Goal: Task Accomplishment & Management: Use online tool/utility

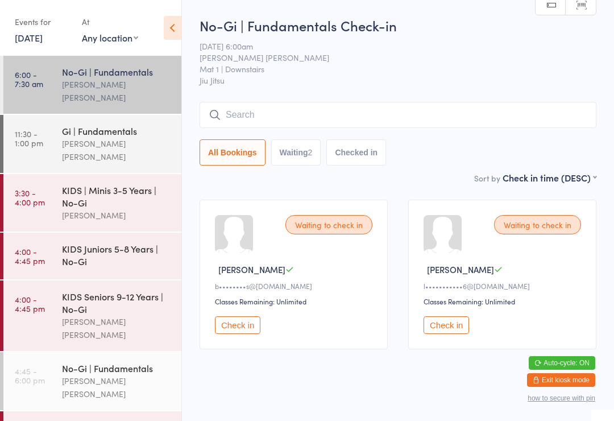
click at [101, 74] on div "No-Gi | Fundamentals" at bounding box center [117, 71] width 110 height 13
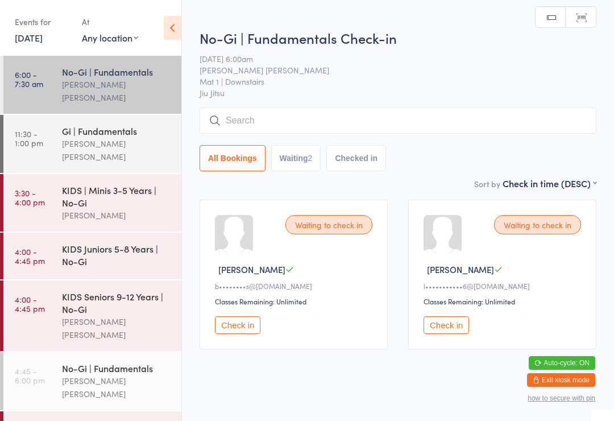
click at [26, 35] on link "[DATE]" at bounding box center [29, 37] width 28 height 13
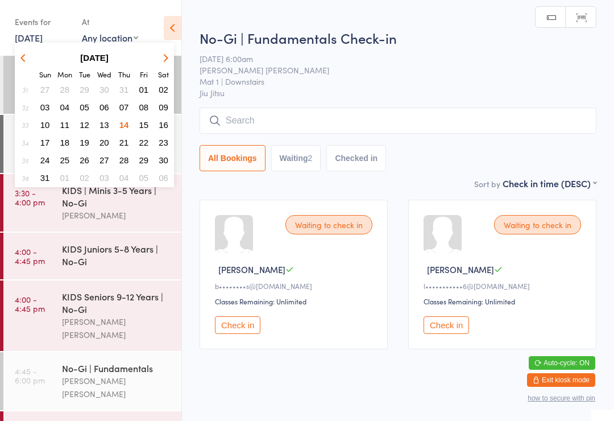
click at [290, 116] on input "search" at bounding box center [398, 120] width 397 height 26
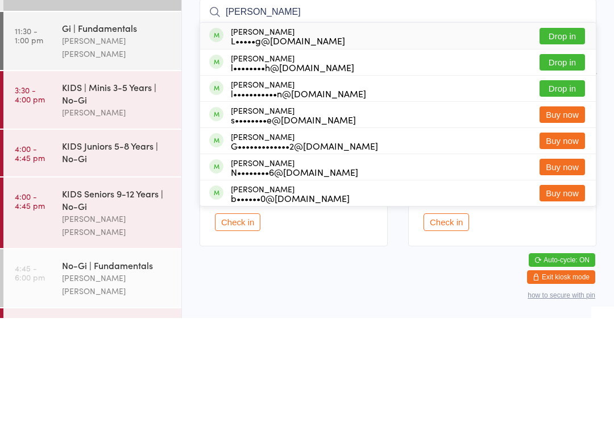
type input "[PERSON_NAME]"
click at [567, 131] on button "Drop in" at bounding box center [562, 139] width 45 height 16
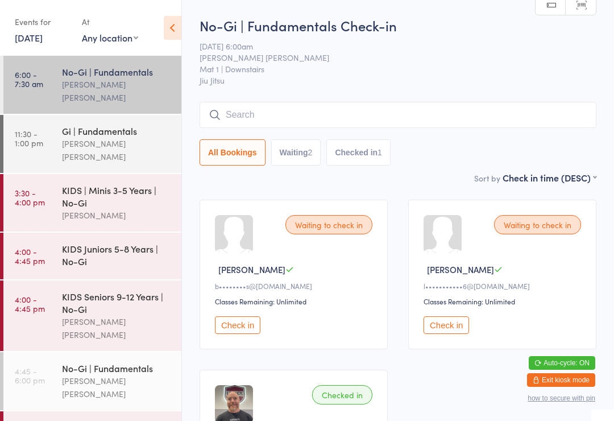
click at [261, 104] on input "search" at bounding box center [398, 115] width 397 height 26
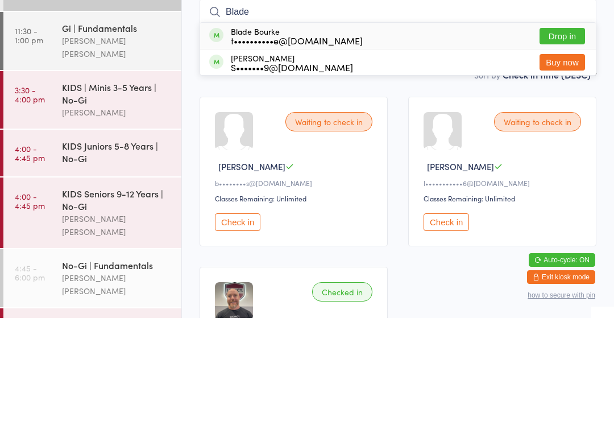
type input "Blade"
click at [563, 131] on button "Drop in" at bounding box center [562, 139] width 45 height 16
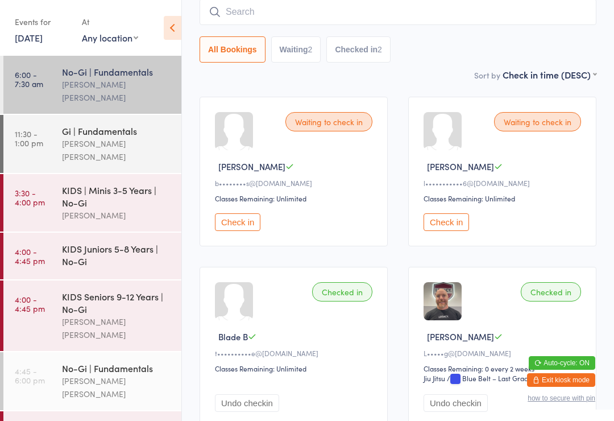
click at [540, 17] on input "search" at bounding box center [398, 12] width 397 height 26
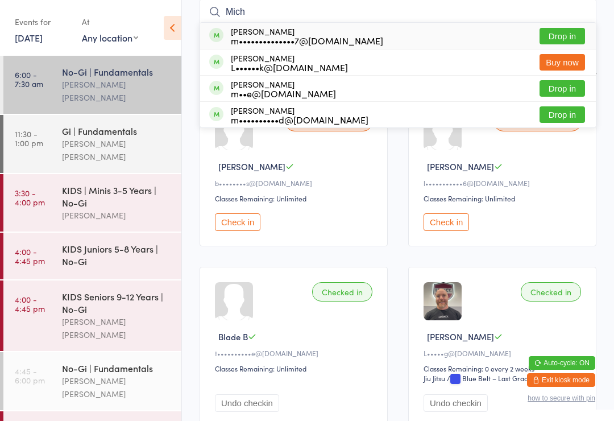
type input "Mich"
click at [564, 32] on button "Drop in" at bounding box center [562, 36] width 45 height 16
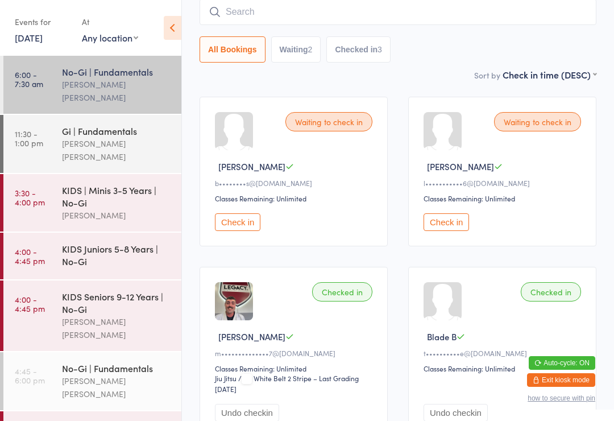
click at [306, 6] on input "search" at bounding box center [398, 12] width 397 height 26
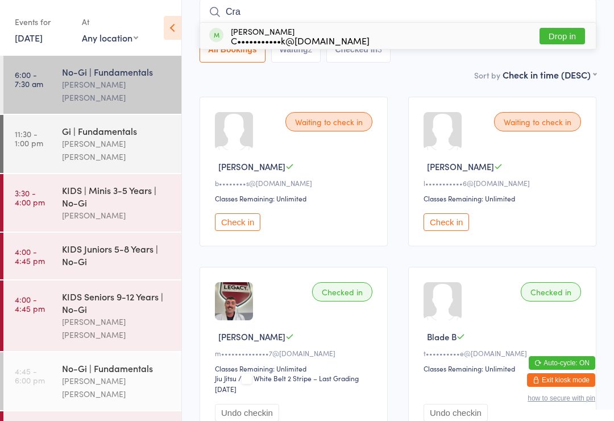
type input "Cra"
click at [574, 35] on button "Drop in" at bounding box center [562, 36] width 45 height 16
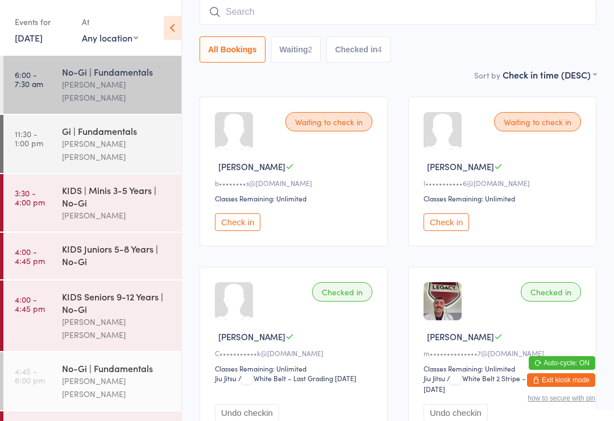
click at [247, 17] on input "search" at bounding box center [398, 12] width 397 height 26
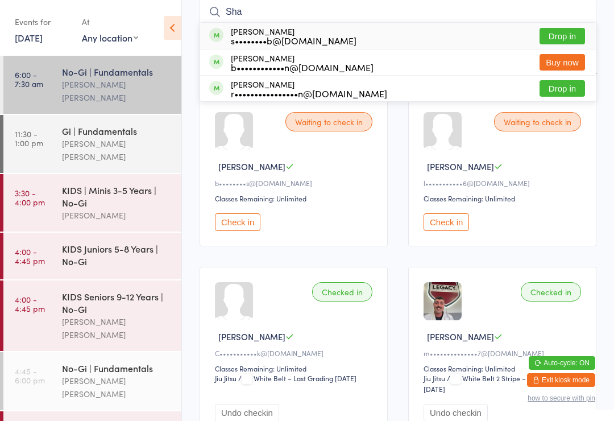
type input "Sha"
click at [554, 86] on button "Drop in" at bounding box center [562, 88] width 45 height 16
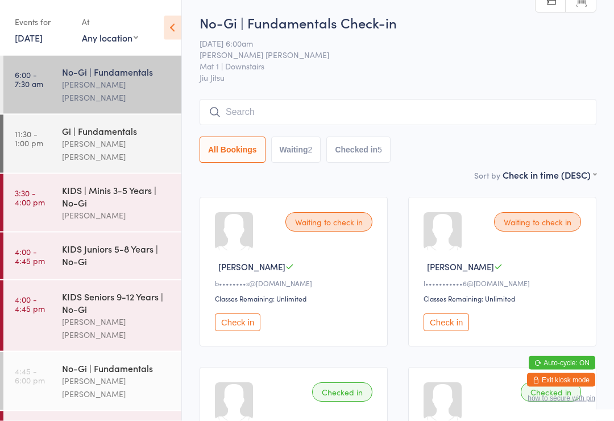
scroll to position [0, 0]
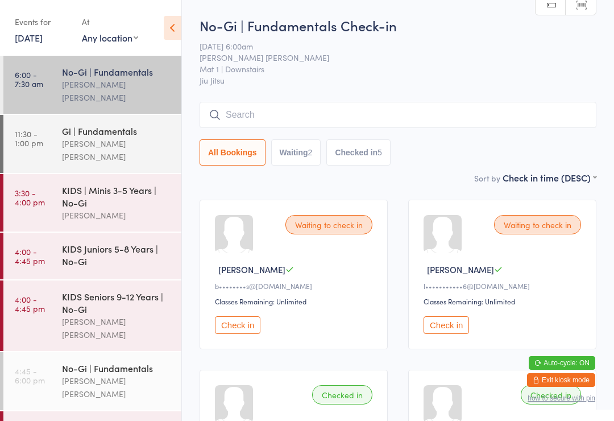
click at [449, 120] on input "search" at bounding box center [398, 115] width 397 height 26
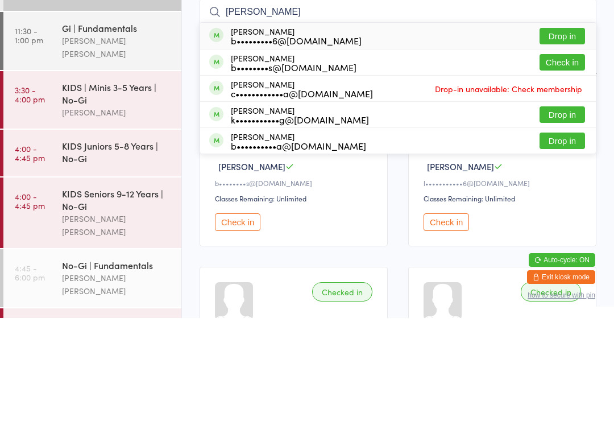
type input "[PERSON_NAME]"
click at [318, 139] on div "b•••••••••6@[DOMAIN_NAME]" at bounding box center [296, 143] width 131 height 9
